Goal: Task Accomplishment & Management: Manage account settings

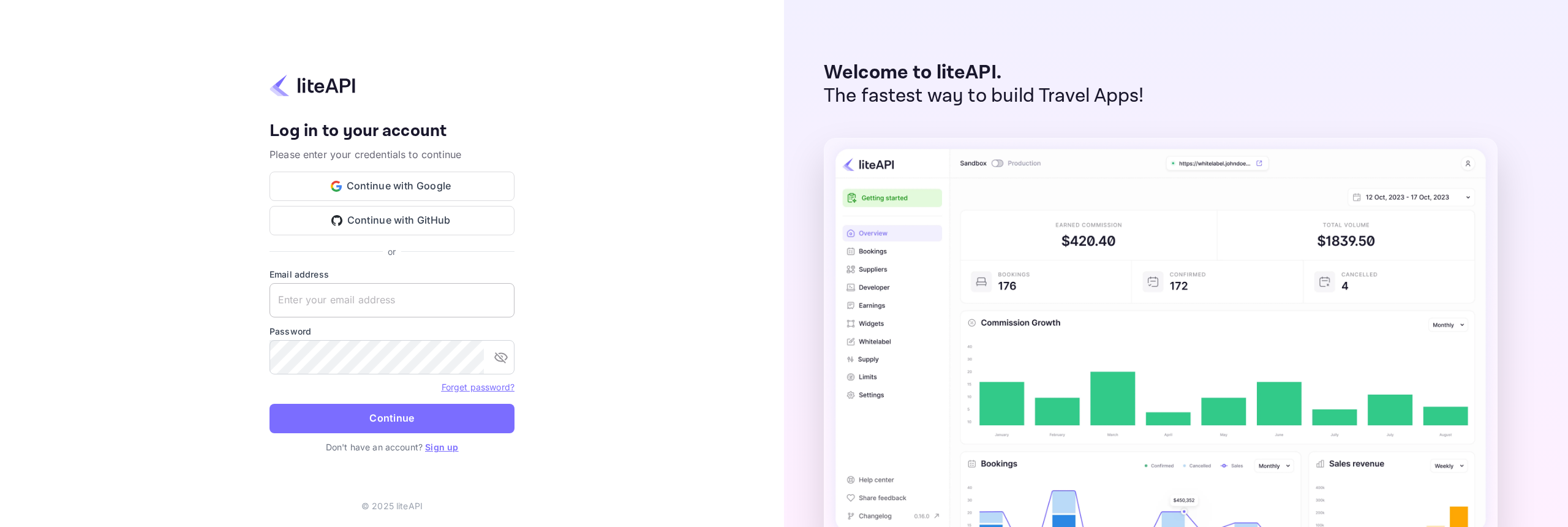
click at [366, 303] on input "text" at bounding box center [391, 300] width 245 height 35
type input "[EMAIL_ADDRESS][DOMAIN_NAME]"
click at [415, 418] on button "Continue" at bounding box center [391, 418] width 245 height 29
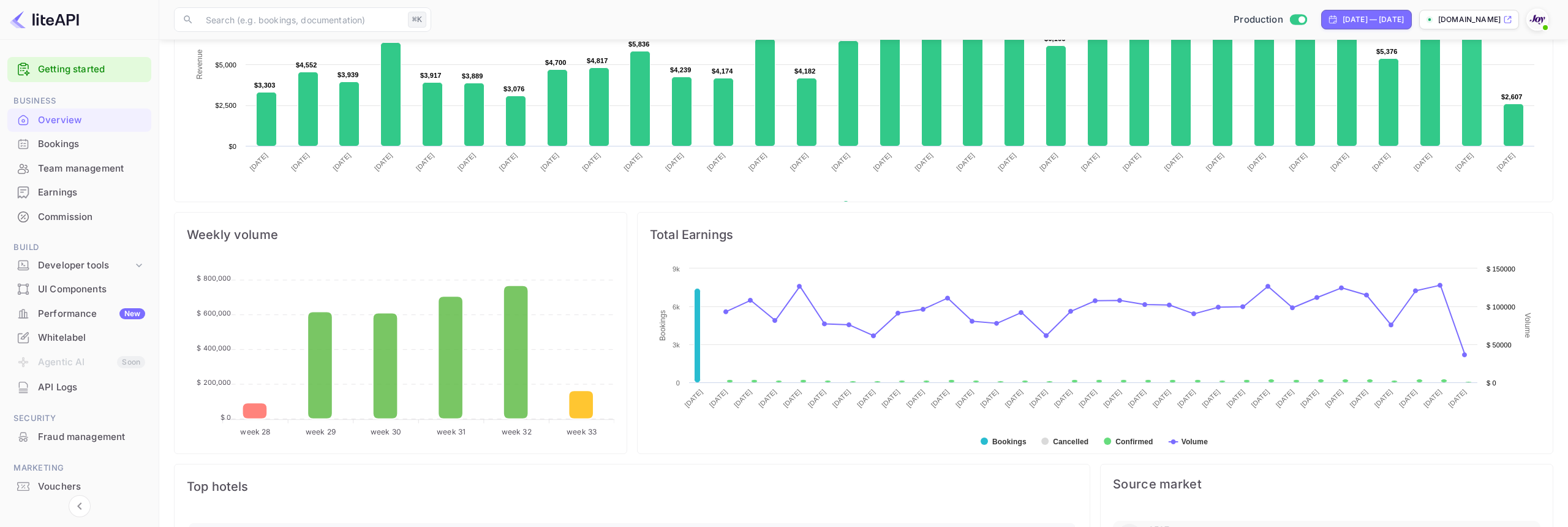
scroll to position [291, 0]
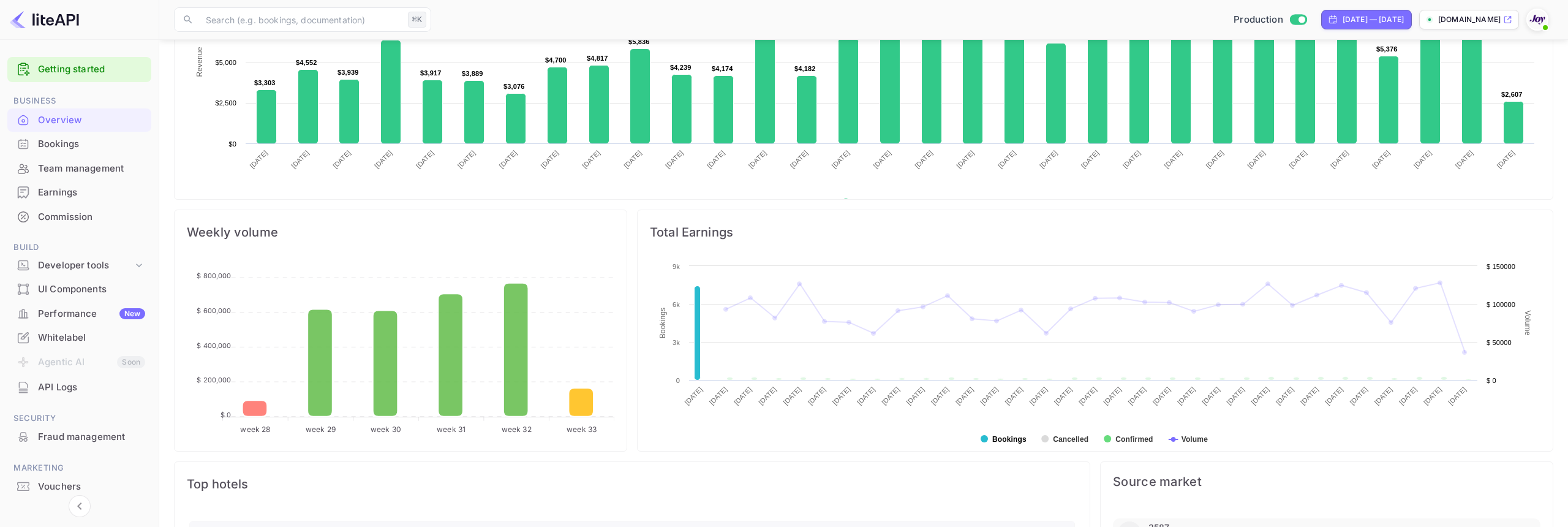
click at [1014, 443] on text "Bookings" at bounding box center [1009, 439] width 34 height 8
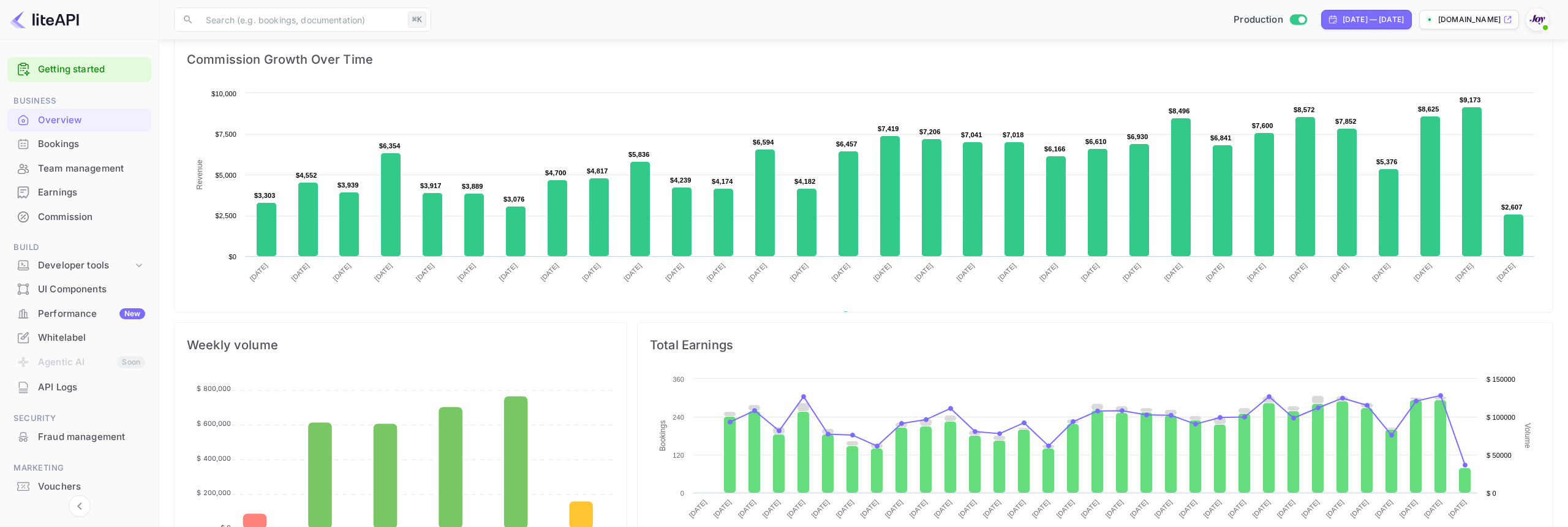
scroll to position [0, 0]
